Goal: Check status: Check status

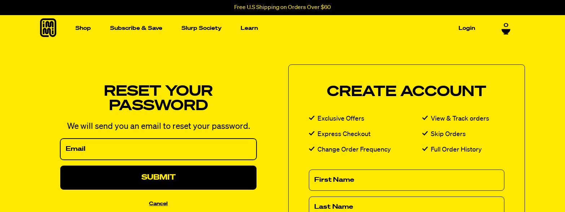
click at [149, 150] on input "Email" at bounding box center [158, 149] width 196 height 21
type input "[EMAIL_ADDRESS][DOMAIN_NAME]"
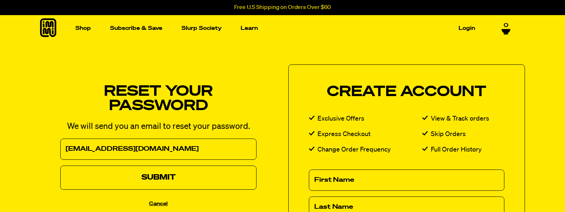
click at [167, 176] on button "Submit" at bounding box center [158, 178] width 196 height 24
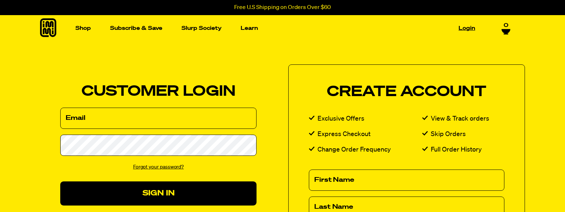
click at [470, 29] on link "Login" at bounding box center [467, 28] width 22 height 11
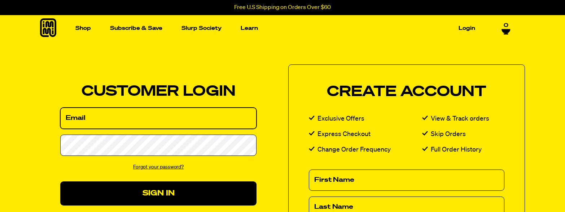
click at [79, 118] on input "Email" at bounding box center [158, 118] width 196 height 21
type input "remyrobles@gmail.com"
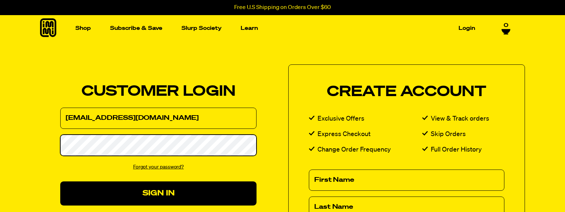
click at [60, 182] on button "Sign In" at bounding box center [158, 194] width 196 height 24
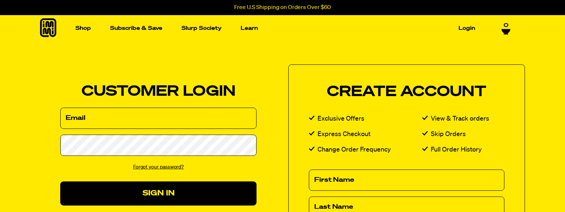
click at [152, 166] on link "Forgot your password?" at bounding box center [158, 167] width 51 height 5
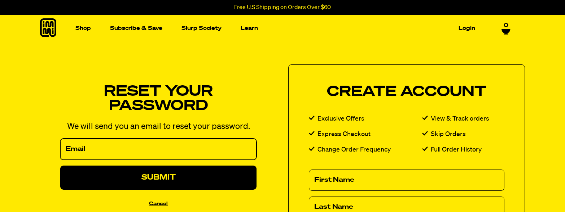
click at [158, 147] on input "Email" at bounding box center [158, 149] width 196 height 21
type input "remyrobles@gmail.com"
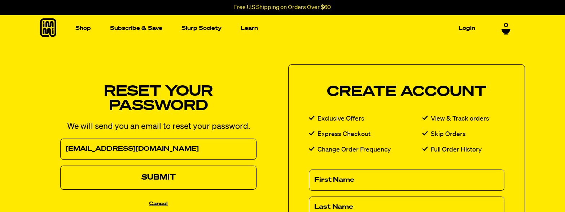
click at [163, 177] on button "Submit" at bounding box center [158, 178] width 196 height 24
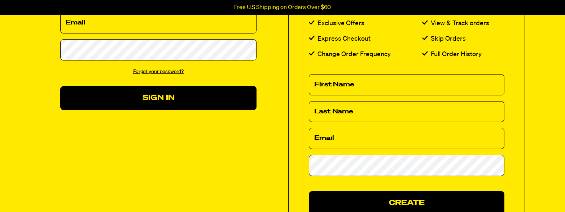
scroll to position [108, 0]
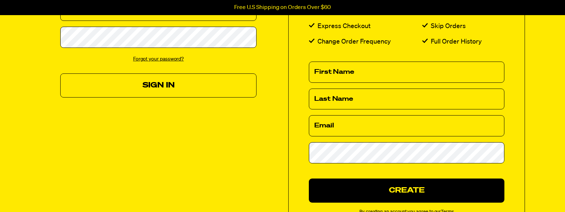
click at [182, 89] on button "Sign In" at bounding box center [158, 86] width 196 height 24
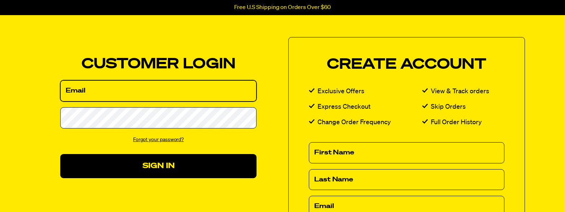
scroll to position [72, 0]
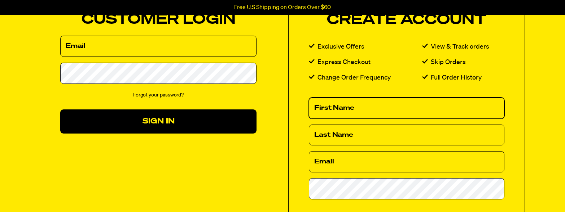
click at [381, 102] on input "First Name" at bounding box center [407, 108] width 196 height 21
type input "Remedios"
type input "Robles"
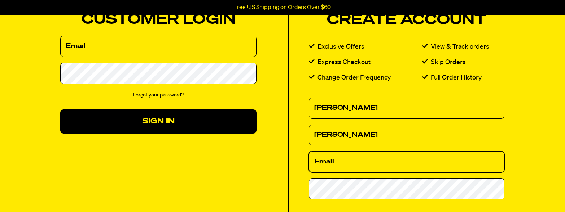
type input "remyrobles@gmail.com"
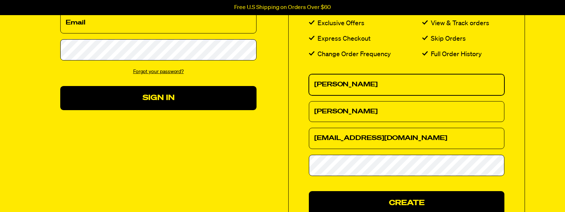
scroll to position [108, 0]
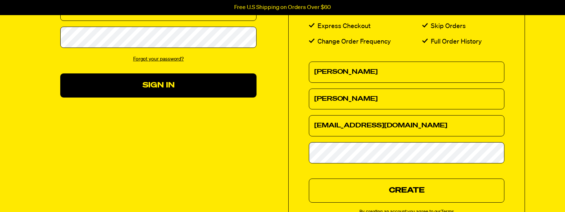
click at [409, 190] on button "Create" at bounding box center [407, 191] width 196 height 24
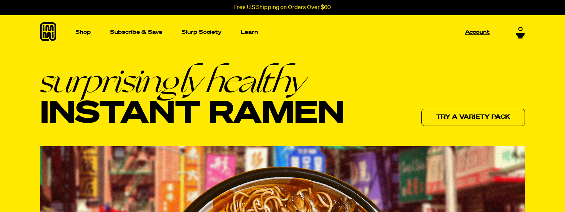
click at [486, 33] on p "Account" at bounding box center [477, 32] width 25 height 5
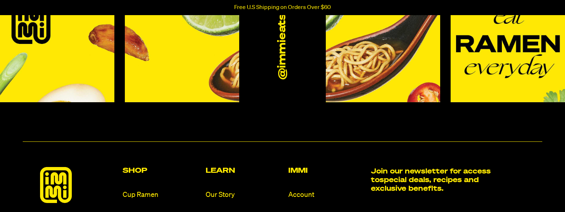
scroll to position [289, 0]
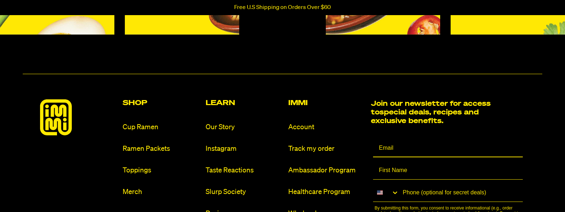
click at [389, 149] on input "Email" at bounding box center [448, 149] width 150 height 18
click at [315, 123] on link "Account" at bounding box center [326, 128] width 77 height 10
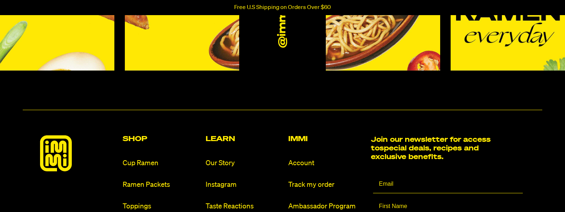
scroll to position [289, 0]
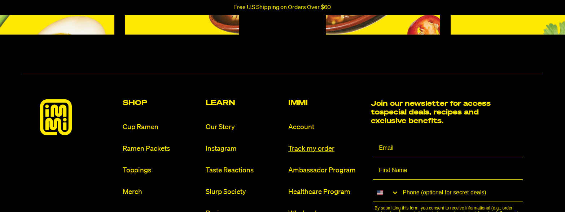
click at [315, 146] on link "Track my order" at bounding box center [326, 149] width 77 height 10
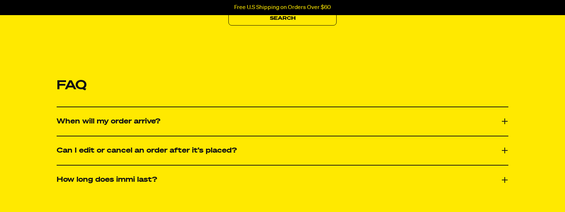
scroll to position [72, 0]
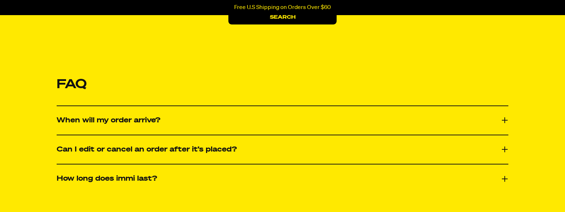
click at [310, 124] on div "When will my order arrive? After placing your order, it takes up to 3 – 7 busin…" at bounding box center [283, 120] width 452 height 29
click at [500, 116] on button "When will my order arrive?" at bounding box center [283, 120] width 452 height 13
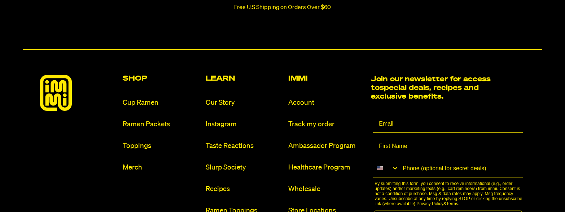
scroll to position [469, 0]
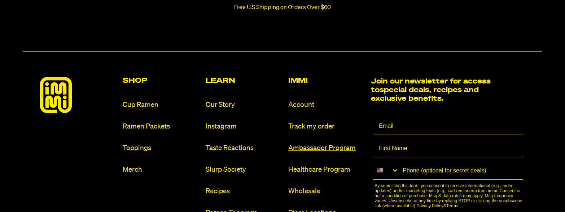
click at [334, 144] on link "Ambassador Program" at bounding box center [326, 149] width 77 height 10
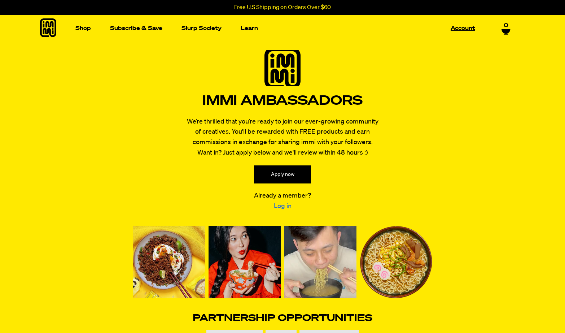
click at [472, 27] on link "Account" at bounding box center [463, 28] width 30 height 11
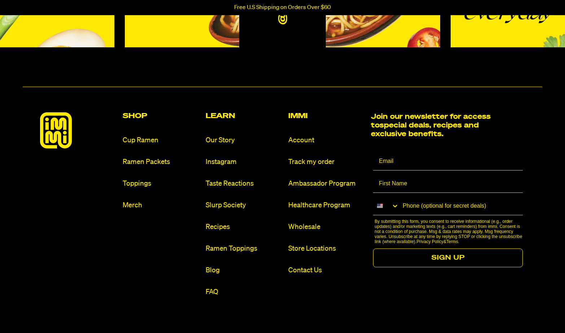
scroll to position [289, 0]
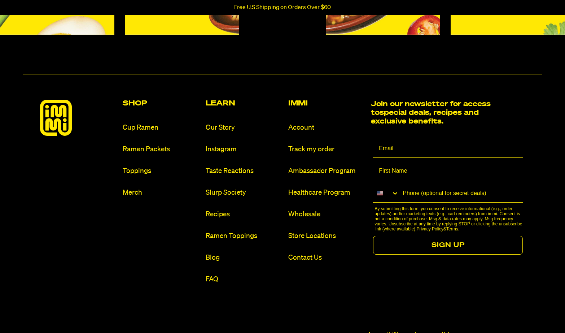
click at [320, 151] on link "Track my order" at bounding box center [326, 149] width 77 height 10
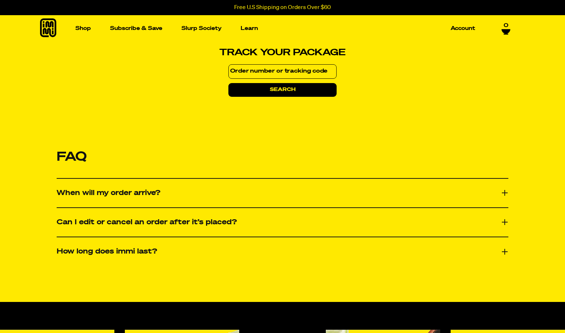
paste input "0S0596318R713430V"
type input "0S0596318R713430V"
click at [286, 87] on button "search" at bounding box center [282, 90] width 108 height 14
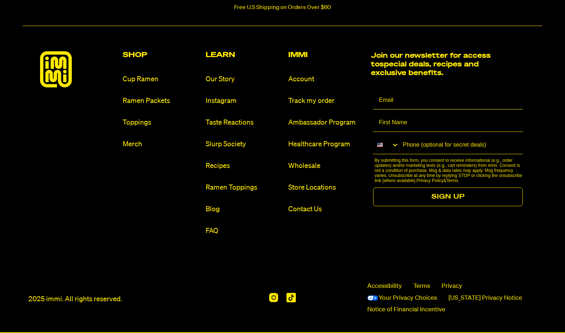
scroll to position [484, 0]
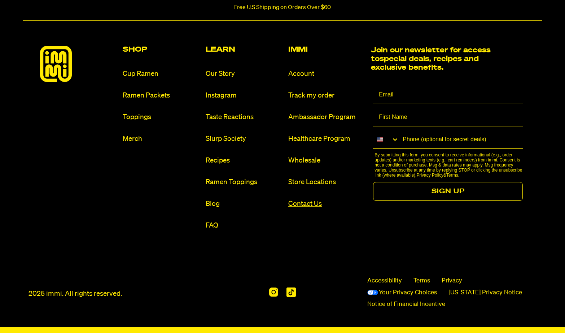
click at [292, 199] on link "Contact Us" at bounding box center [326, 204] width 77 height 10
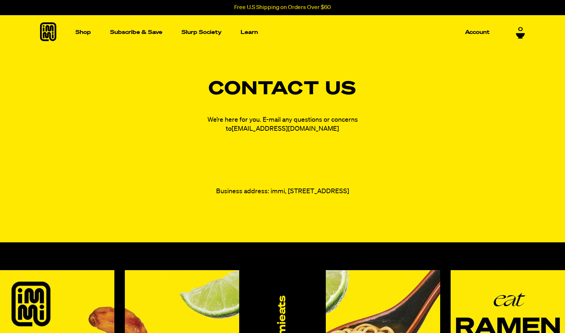
click at [298, 129] on link "[EMAIL_ADDRESS][DOMAIN_NAME]" at bounding box center [285, 129] width 107 height 6
drag, startPoint x: 316, startPoint y: 122, endPoint x: 316, endPoint y: 126, distance: 4.0
click at [316, 126] on p "We’re here for you. E-mail any questions or concerns to [EMAIL_ADDRESS][DOMAIN_…" at bounding box center [282, 124] width 180 height 18
click at [316, 128] on p "We’re here for you. E-mail any questions or concerns to [EMAIL_ADDRESS][DOMAIN_…" at bounding box center [282, 124] width 180 height 18
click at [319, 137] on div "Contact Us We’re here for you. E-mail any questions or concerns to [EMAIL_ADDRE…" at bounding box center [282, 138] width 519 height 116
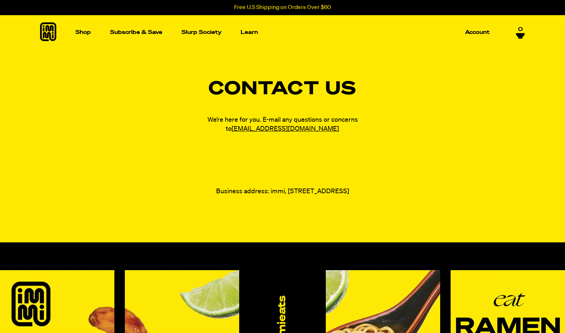
drag, startPoint x: 315, startPoint y: 127, endPoint x: 266, endPoint y: 126, distance: 49.4
click at [271, 136] on div "Contact Us We’re here for you. E-mail any questions or concerns to [EMAIL_ADDRE…" at bounding box center [282, 138] width 519 height 116
click at [266, 126] on link "[EMAIL_ADDRESS][DOMAIN_NAME]" at bounding box center [285, 129] width 107 height 6
